Goal: Check status: Check status

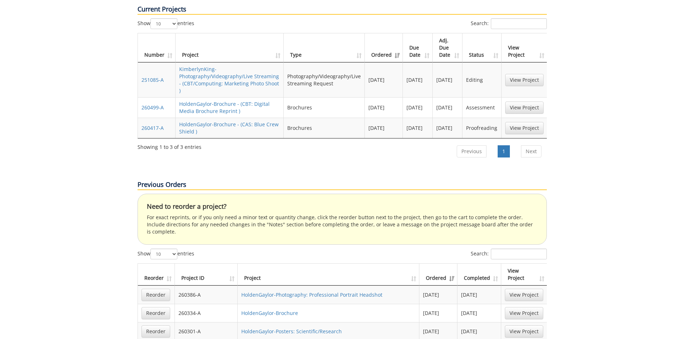
scroll to position [251, 0]
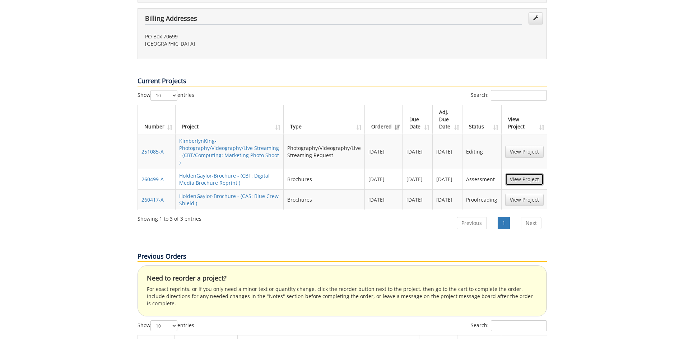
click at [516, 173] on link "View Project" at bounding box center [524, 179] width 38 height 12
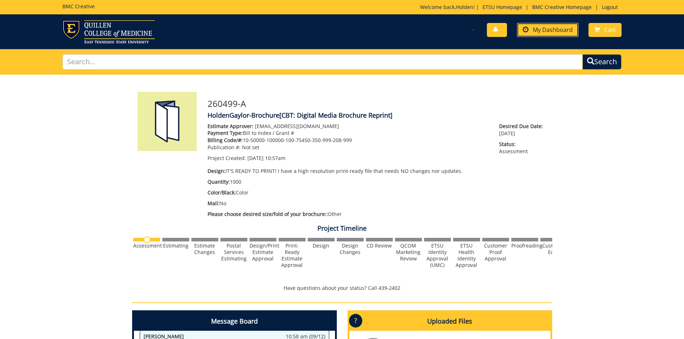
click at [535, 29] on span "My Dashboard" at bounding box center [553, 30] width 40 height 8
